Goal: Transaction & Acquisition: Purchase product/service

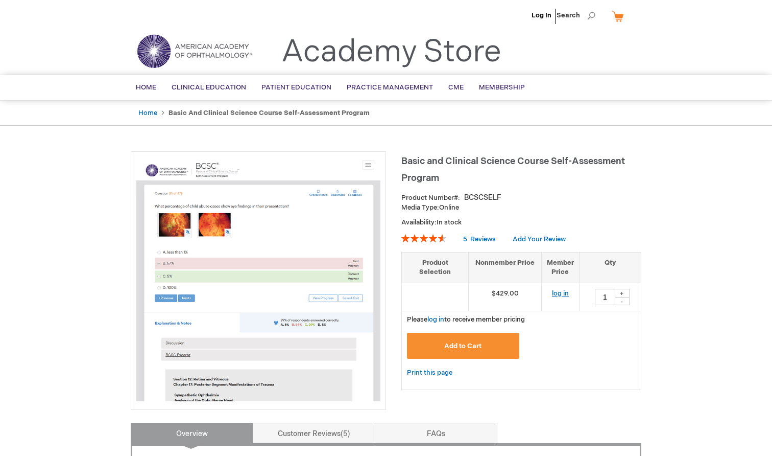
click at [562, 290] on link "log in" at bounding box center [560, 293] width 17 height 8
click at [498, 86] on span "Membership" at bounding box center [502, 87] width 46 height 8
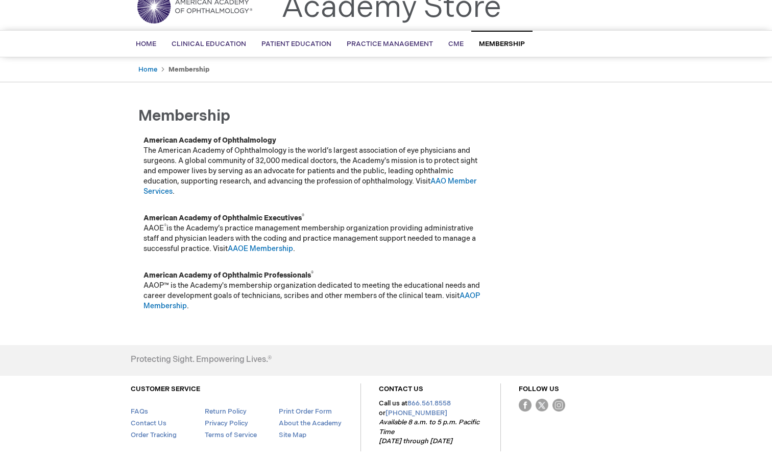
scroll to position [45, 0]
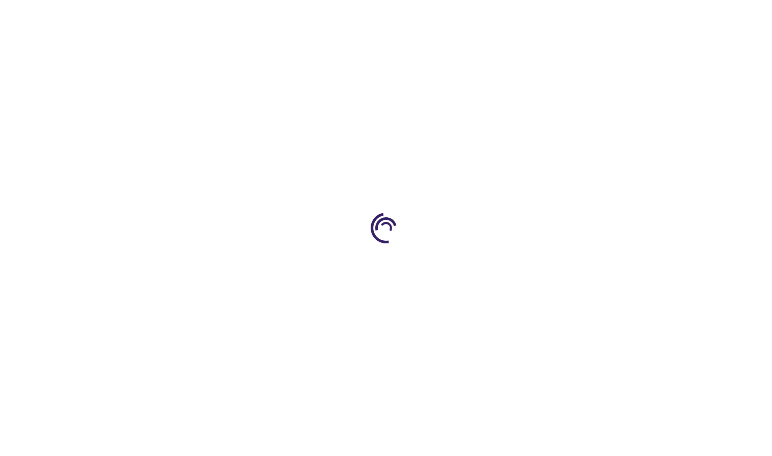
type input "1"
